Goal: Task Accomplishment & Management: Use online tool/utility

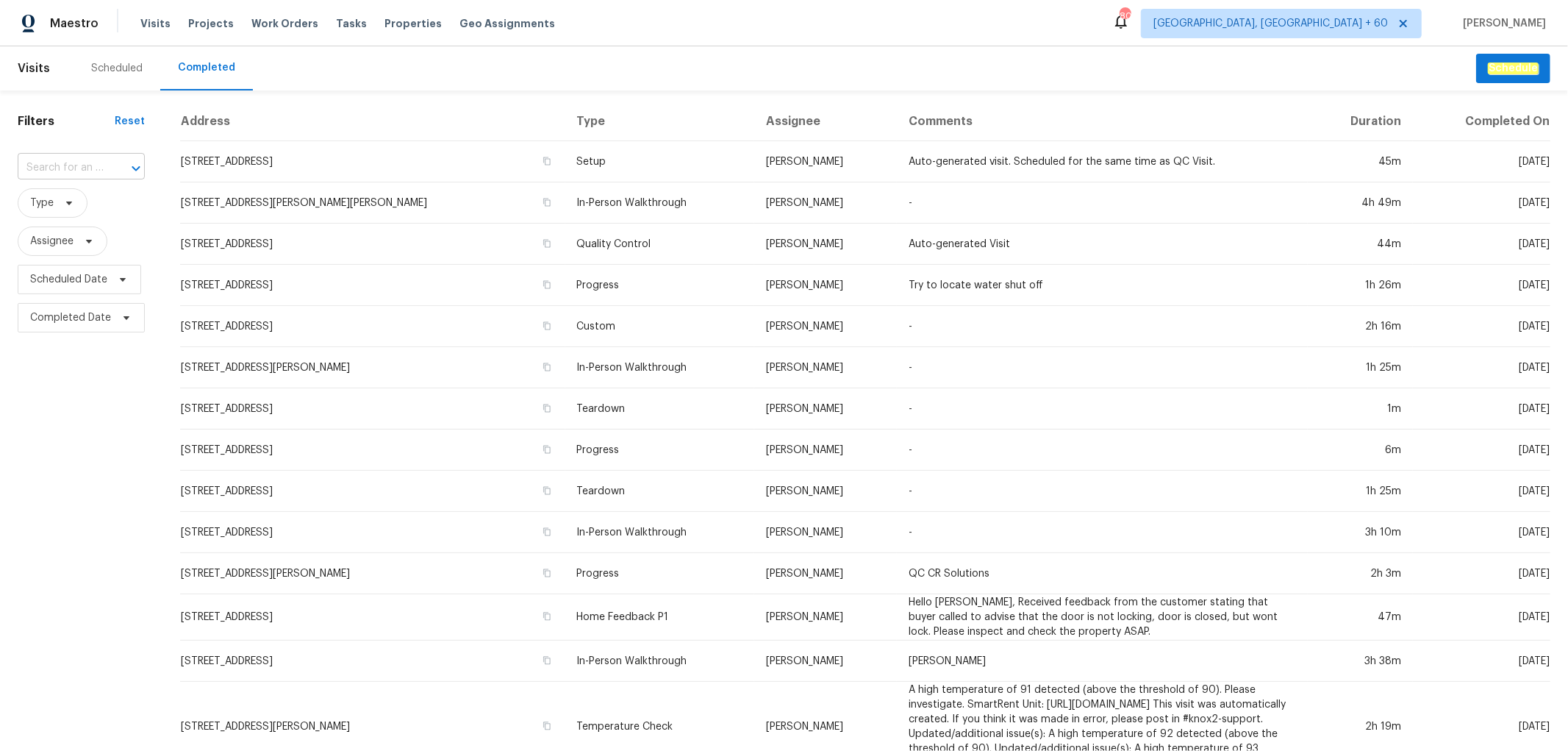
click at [92, 174] on input "text" at bounding box center [60, 167] width 86 height 23
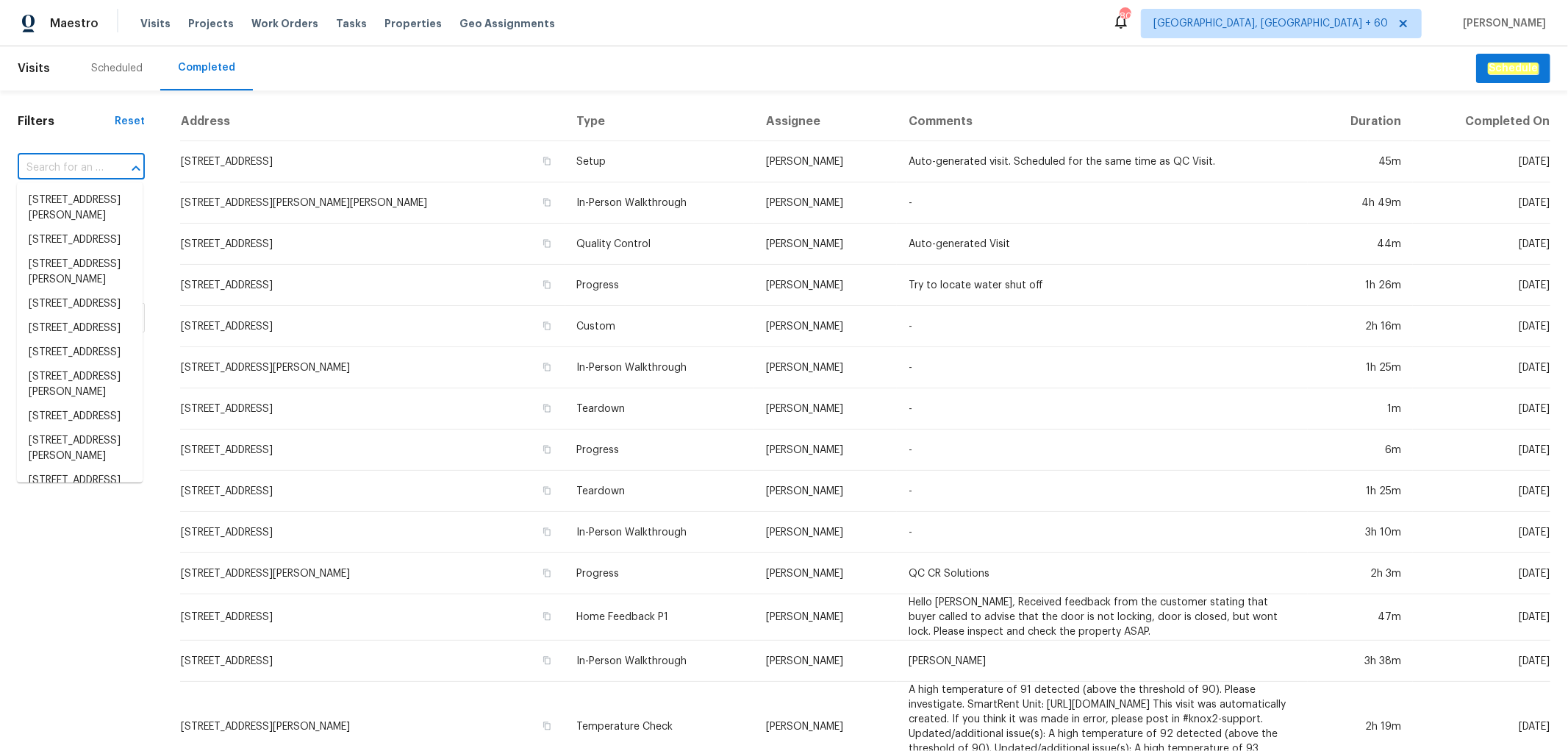
paste input "[STREET_ADDRESS]"
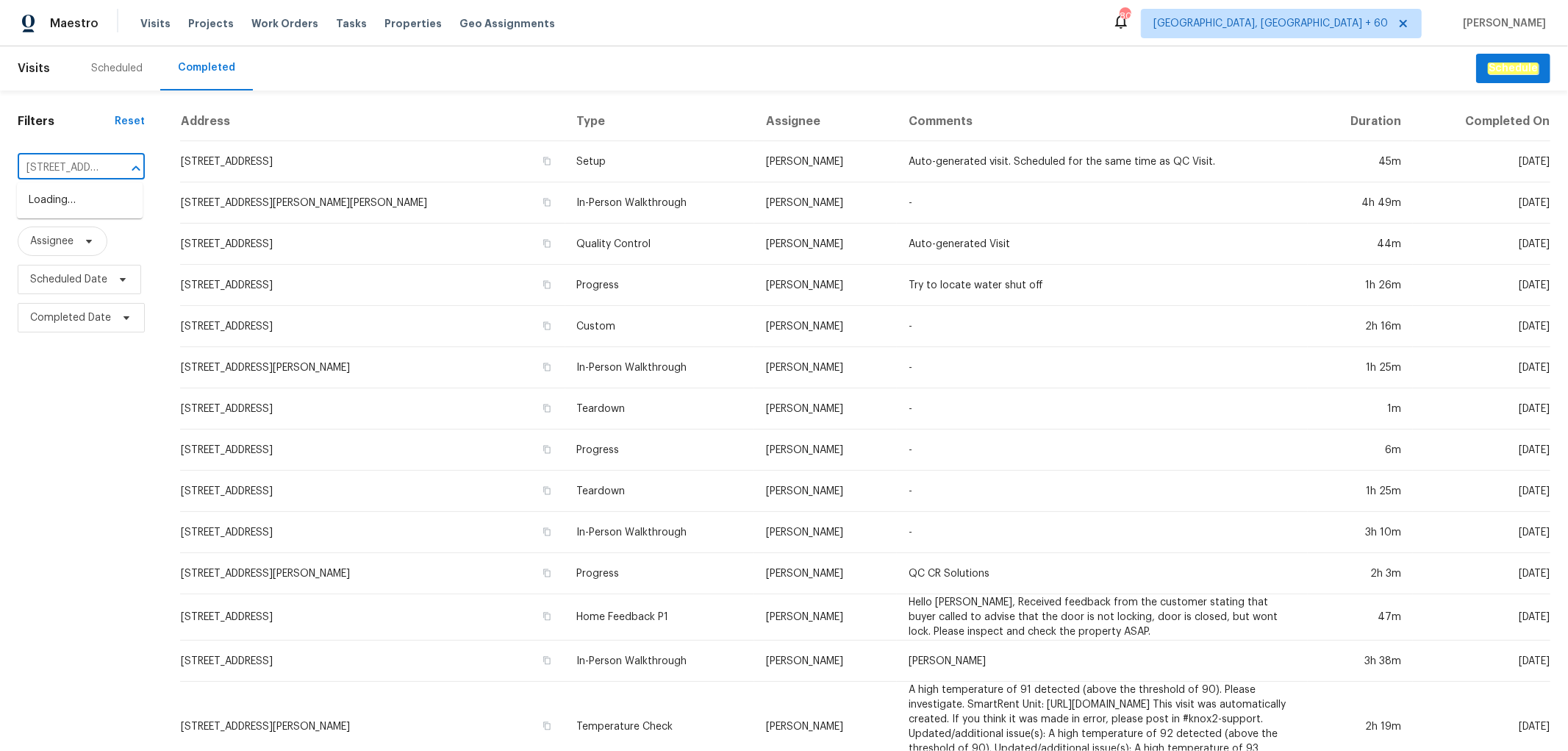
scroll to position [0, 123]
type input "[STREET_ADDRESS]"
click at [81, 200] on li "[STREET_ADDRESS]" at bounding box center [80, 200] width 126 height 25
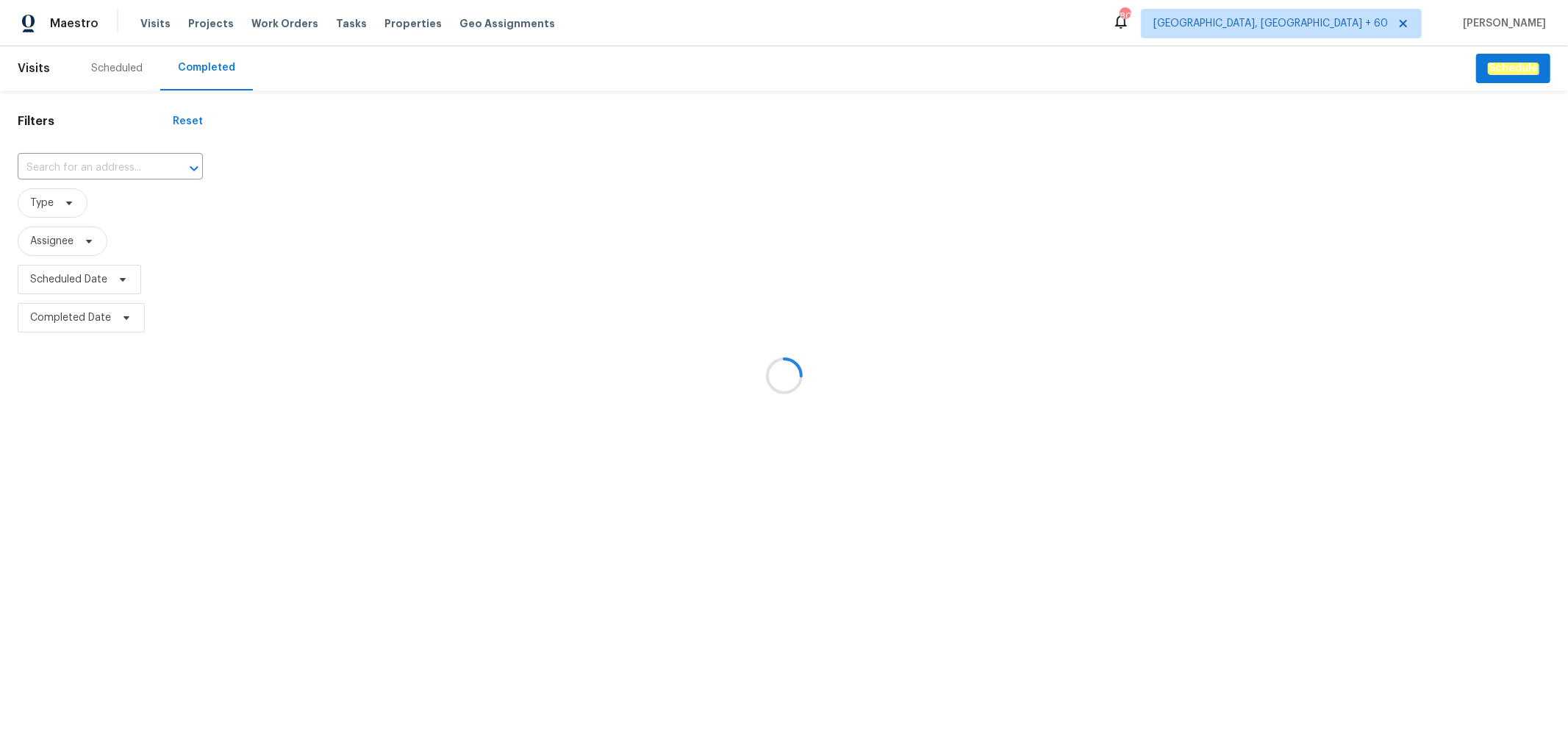
type input "[STREET_ADDRESS]"
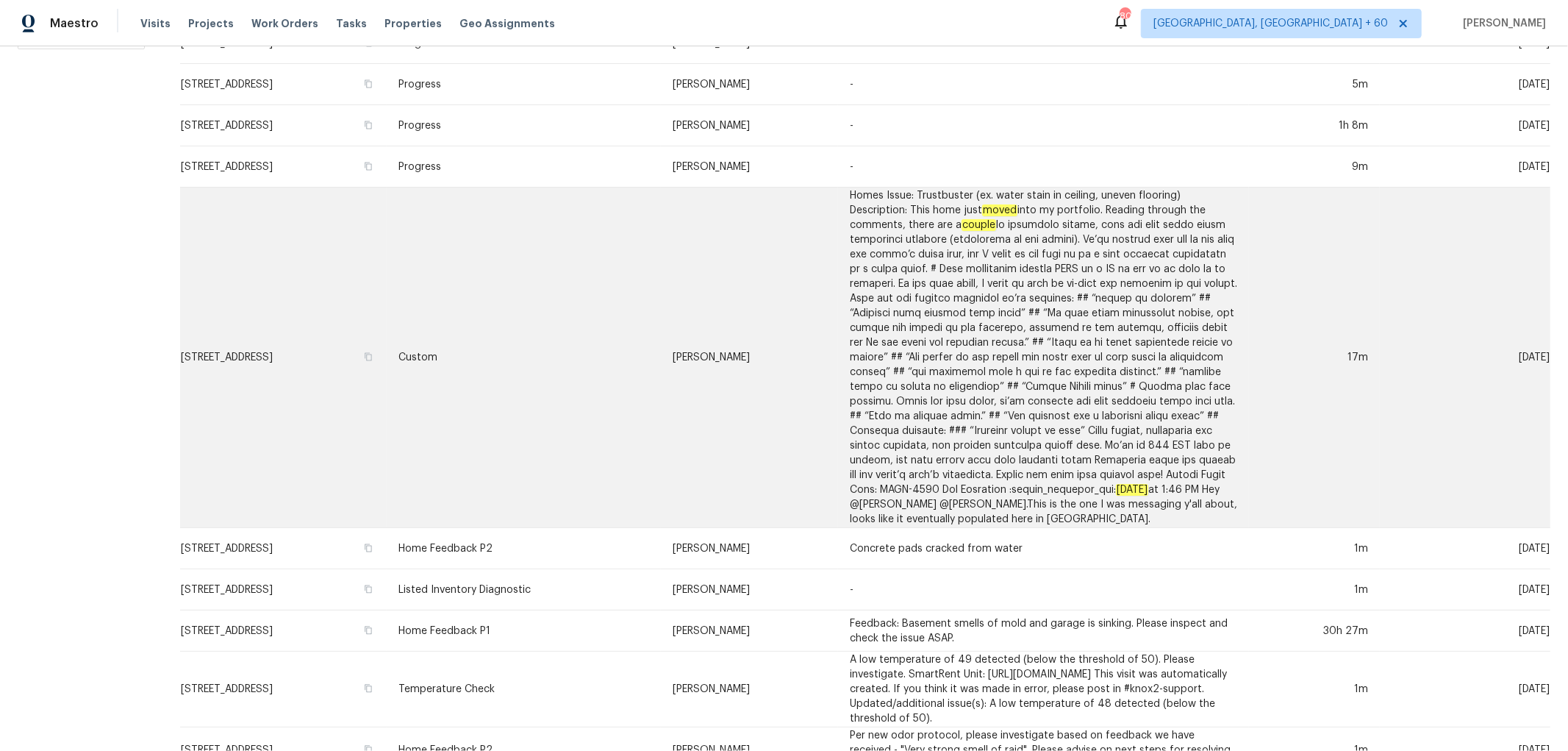
scroll to position [408, 0]
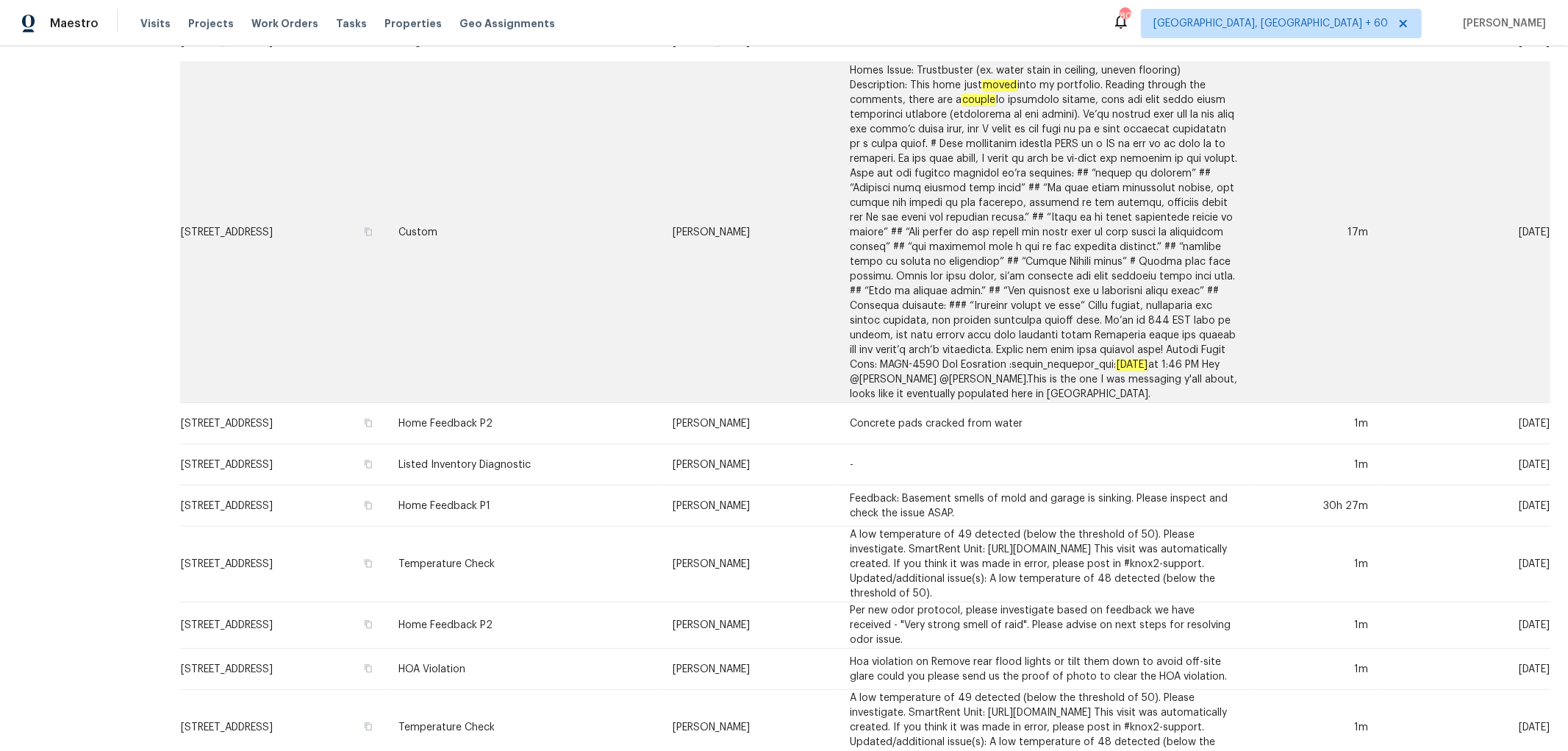
click at [642, 384] on td "Custom" at bounding box center [523, 233] width 274 height 341
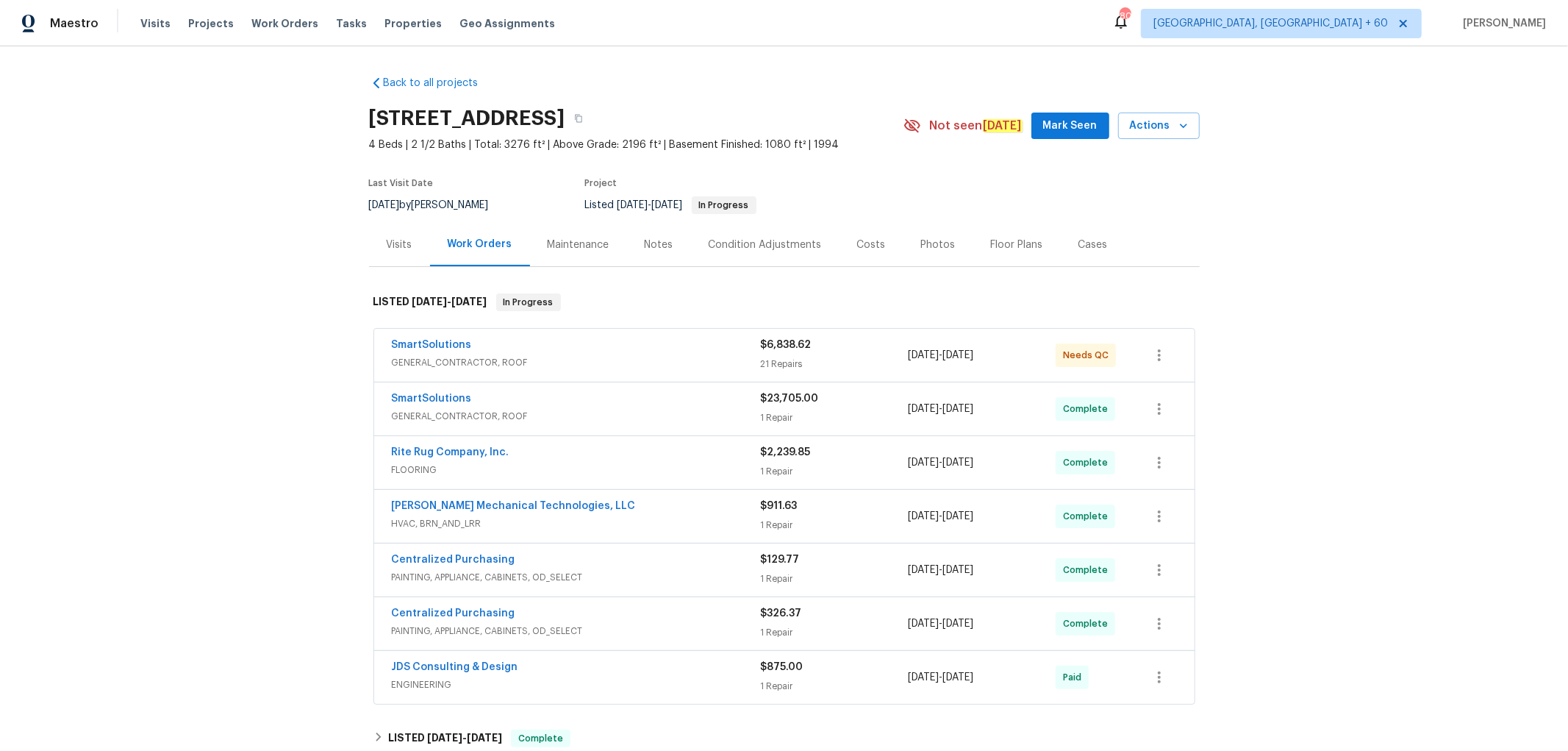
click at [928, 245] on div "Photos" at bounding box center [938, 245] width 35 height 14
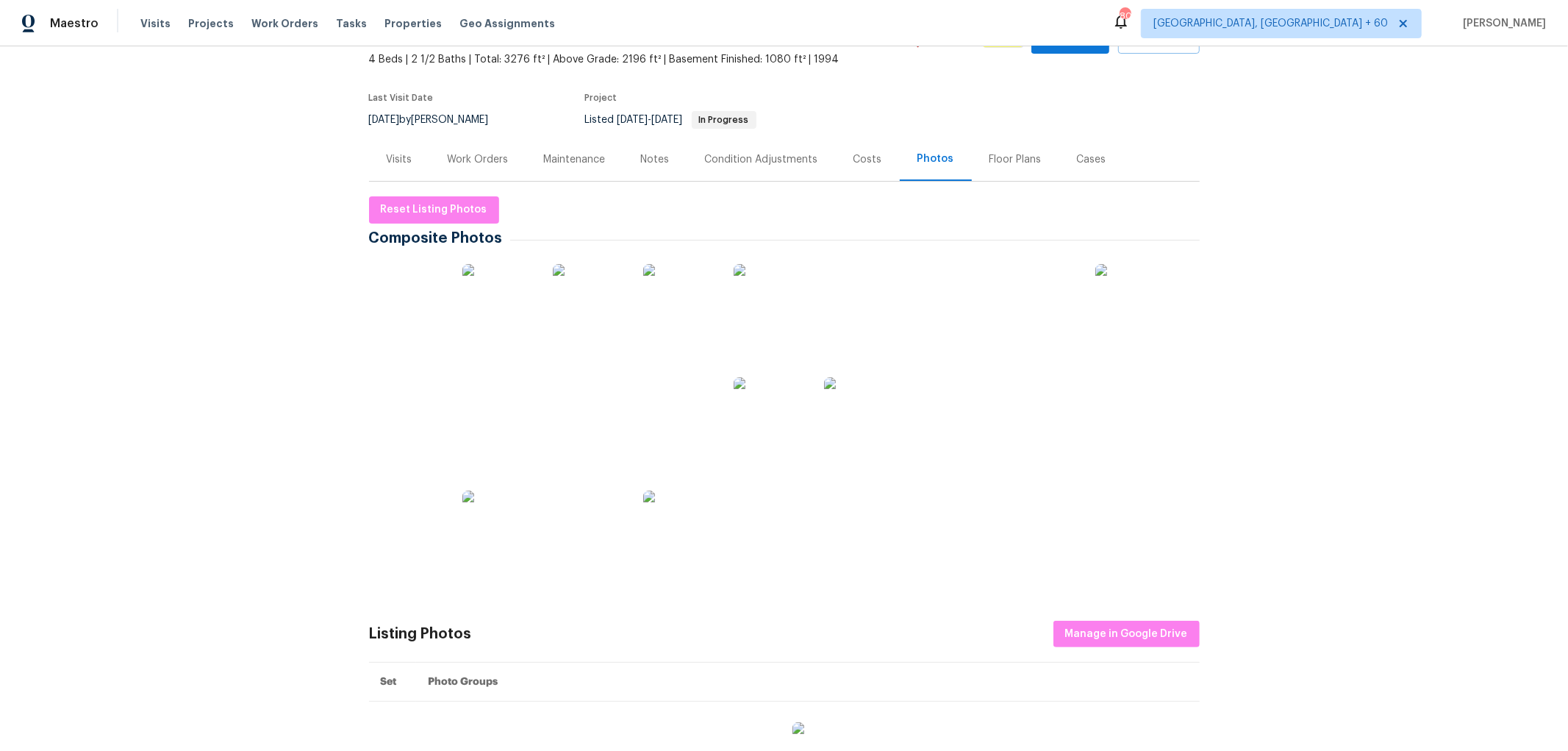
scroll to position [163, 0]
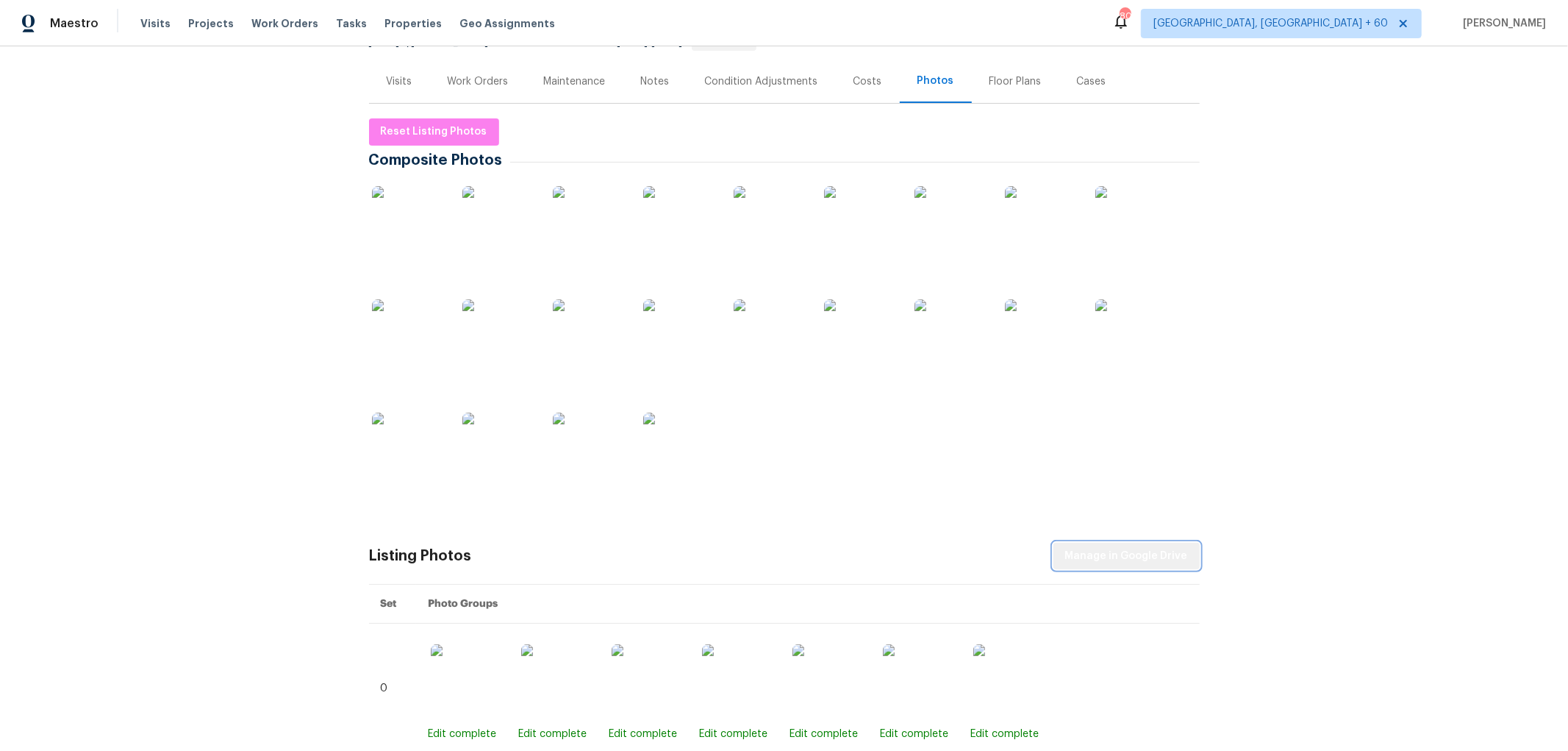
click at [1133, 556] on span "Manage in Google Drive" at bounding box center [1126, 556] width 123 height 19
click at [1080, 555] on span "Manage in Google Drive" at bounding box center [1126, 556] width 123 height 19
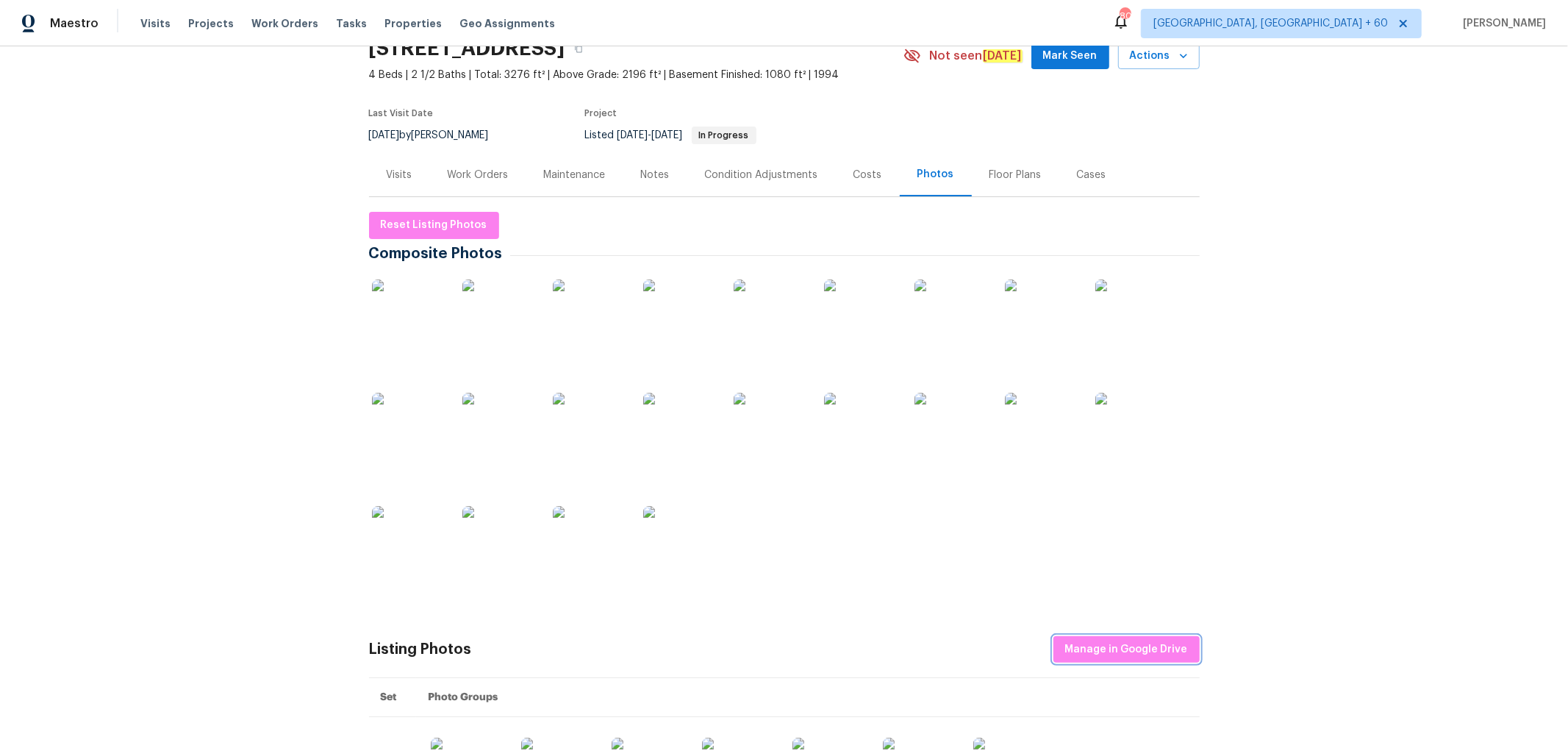
scroll to position [0, 0]
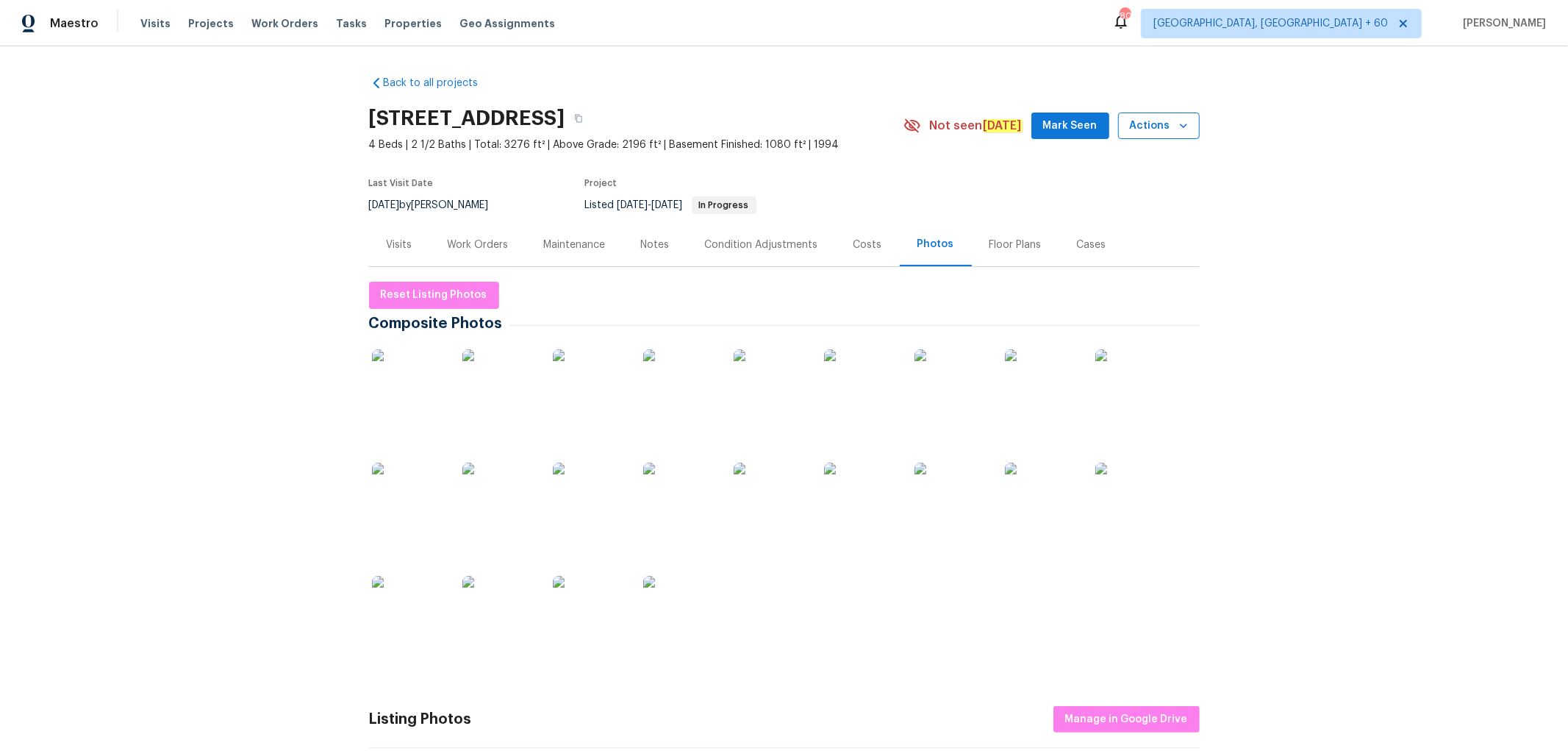
click at [1143, 128] on span "Actions" at bounding box center [1159, 127] width 58 height 19
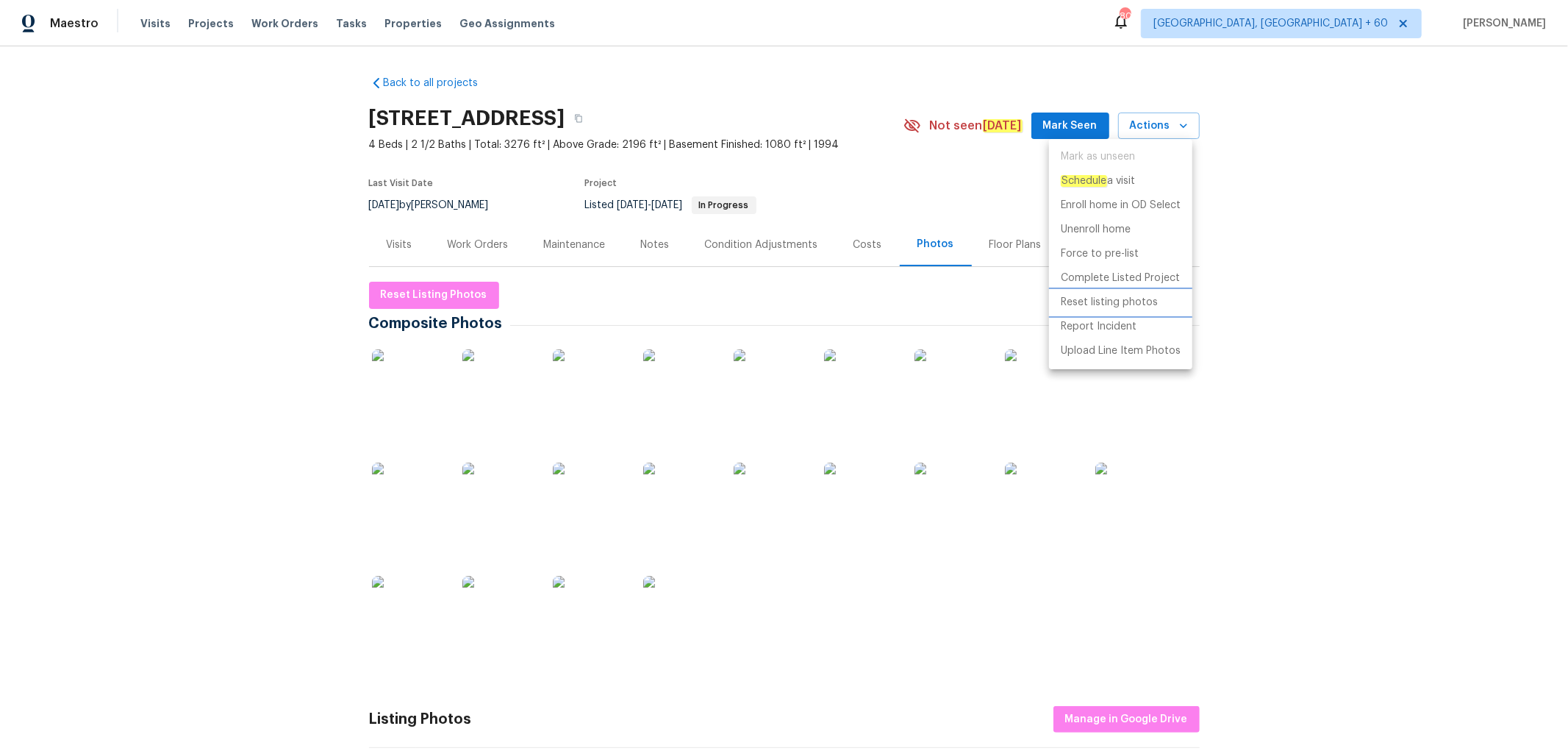
click at [1135, 302] on p "Reset listing photos" at bounding box center [1109, 302] width 97 height 15
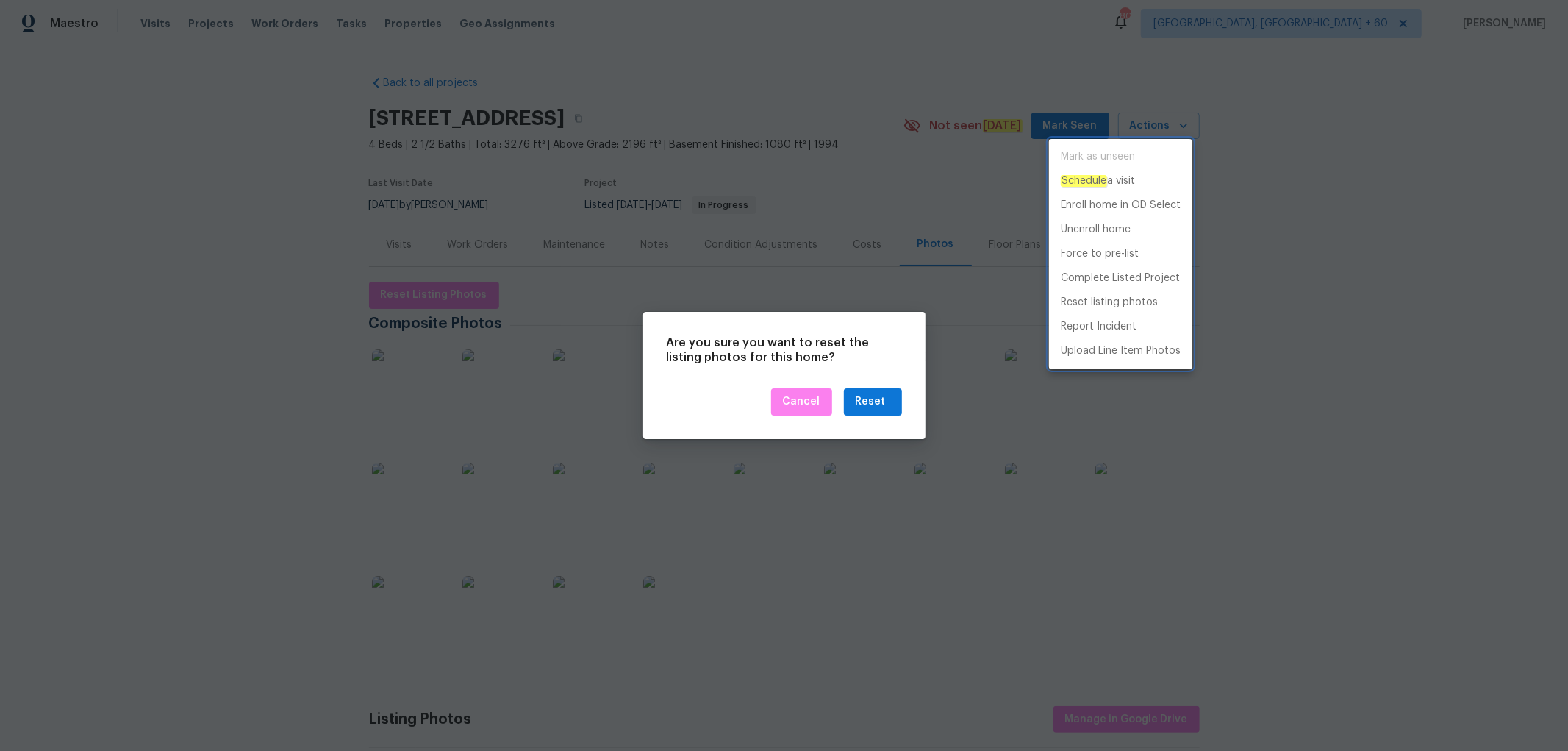
click at [883, 402] on div at bounding box center [784, 376] width 1568 height 751
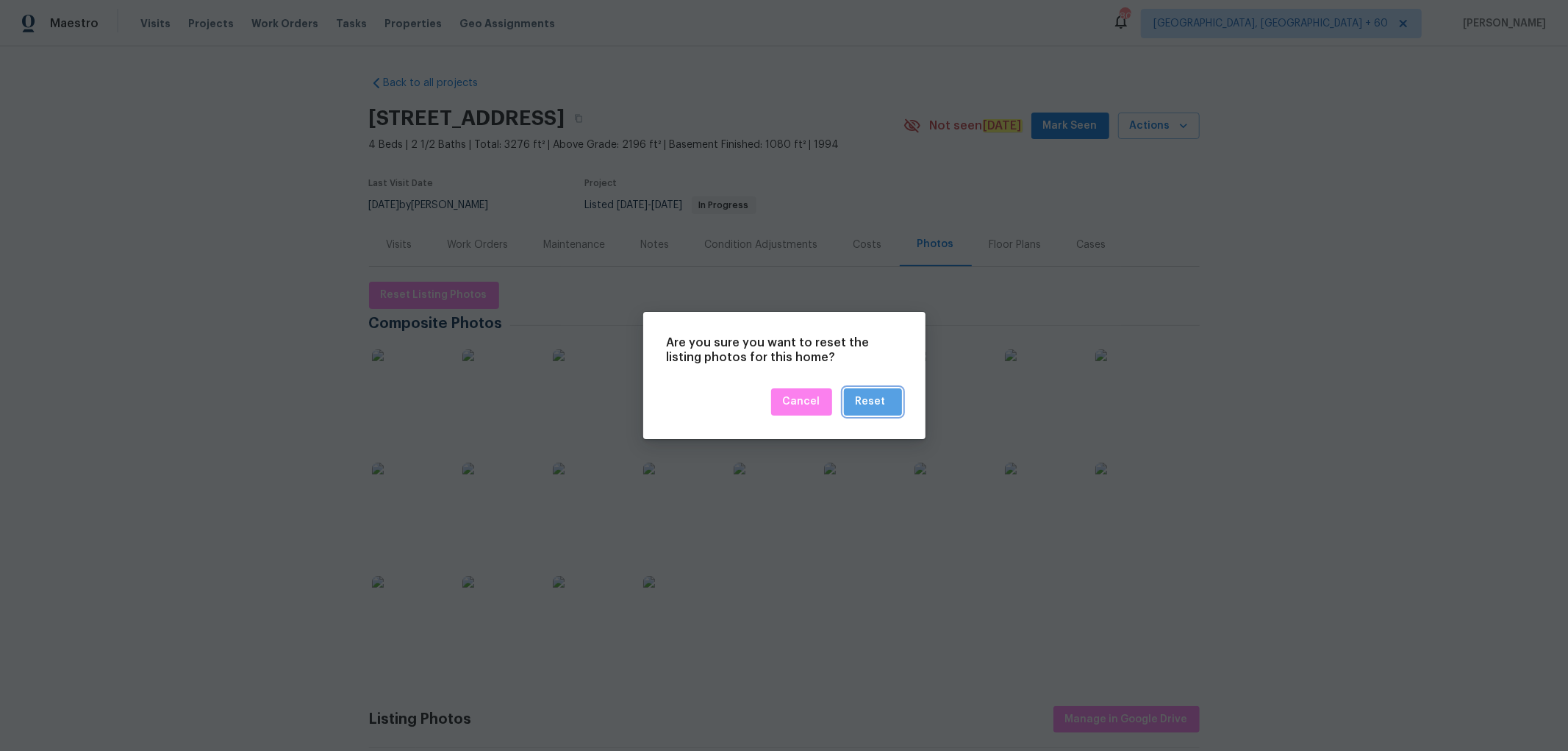
click at [883, 404] on div "Reset" at bounding box center [870, 402] width 30 height 19
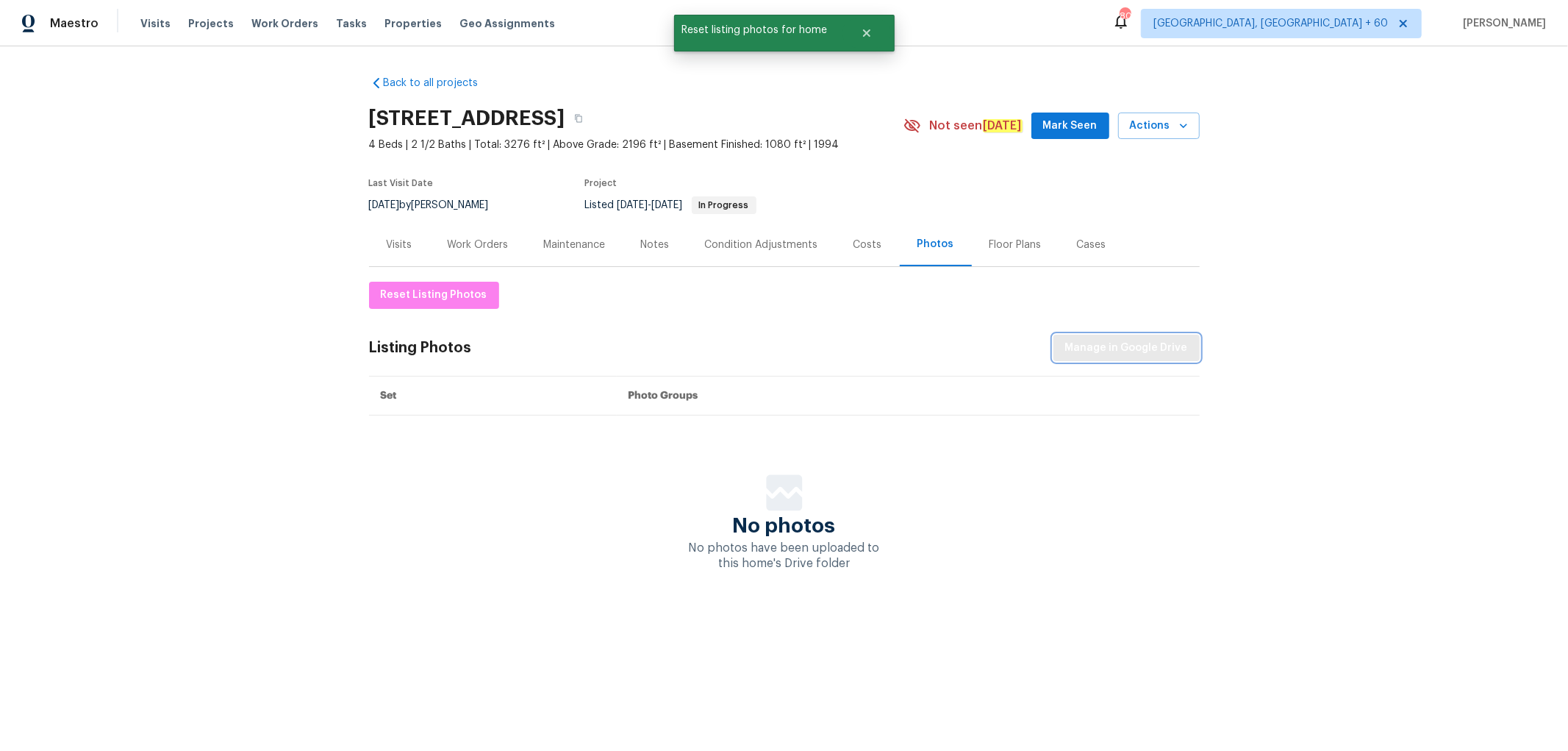
click at [1125, 348] on span "Manage in Google Drive" at bounding box center [1126, 348] width 123 height 19
